Goal: Information Seeking & Learning: Understand process/instructions

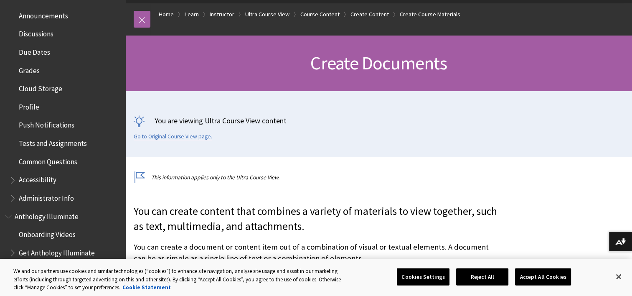
scroll to position [371, 0]
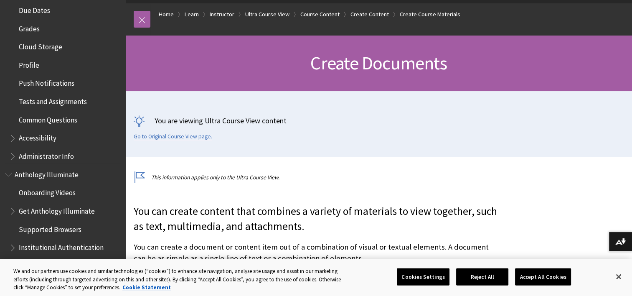
click at [38, 140] on span "Accessibility" at bounding box center [38, 136] width 38 height 11
click at [38, 140] on span "Accessibility" at bounding box center [39, 136] width 41 height 11
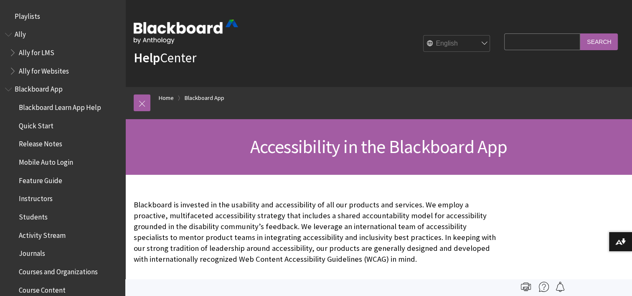
click at [535, 47] on input "Search Query" at bounding box center [542, 41] width 76 height 16
type input "upload file on lecture"
click at [580, 33] on input "Search" at bounding box center [599, 41] width 38 height 16
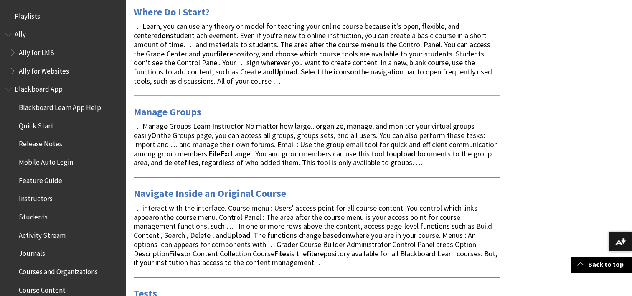
scroll to position [1588, 0]
